Goal: Task Accomplishment & Management: Use online tool/utility

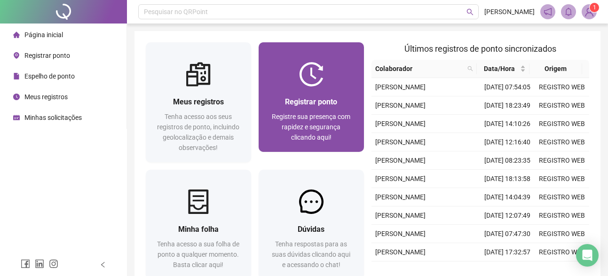
click at [319, 98] on span "Registrar ponto" at bounding box center [311, 101] width 52 height 9
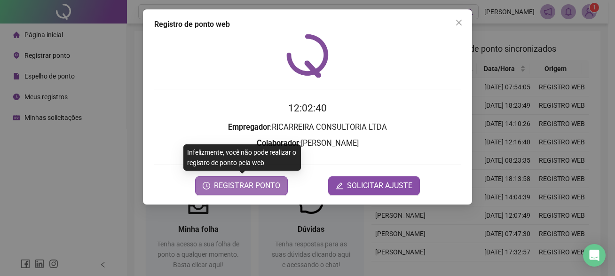
click at [242, 189] on span "REGISTRAR PONTO" at bounding box center [247, 185] width 66 height 11
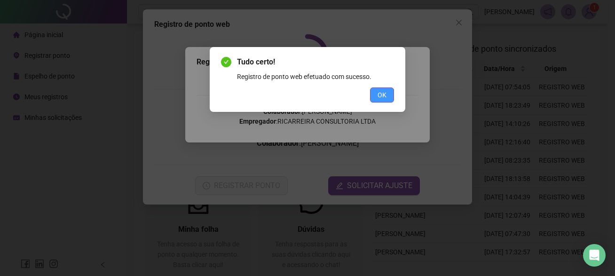
click at [378, 92] on span "OK" at bounding box center [382, 95] width 9 height 10
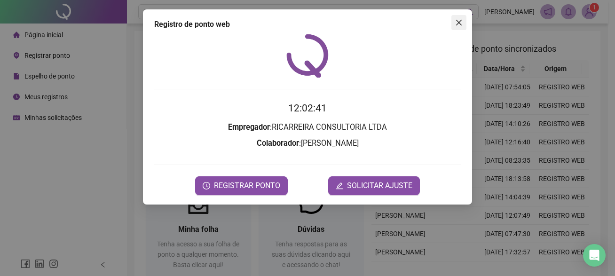
click at [461, 27] on button "Close" at bounding box center [458, 22] width 15 height 15
